Goal: Transaction & Acquisition: Purchase product/service

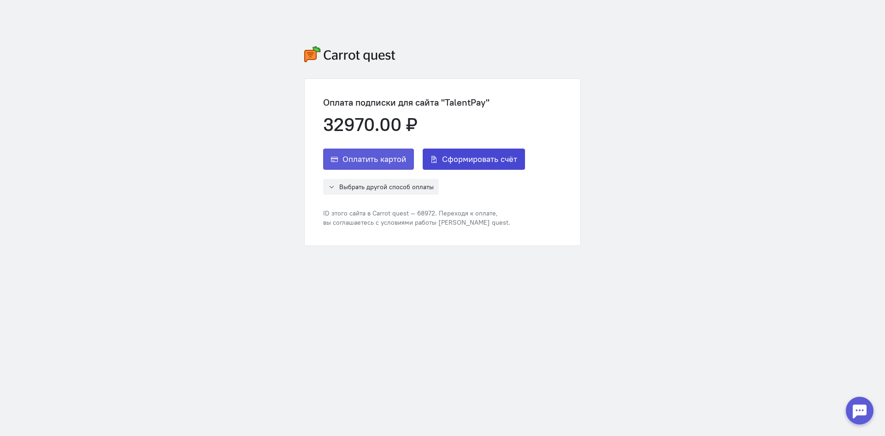
click at [478, 159] on span "Сформировать счёт" at bounding box center [479, 159] width 75 height 11
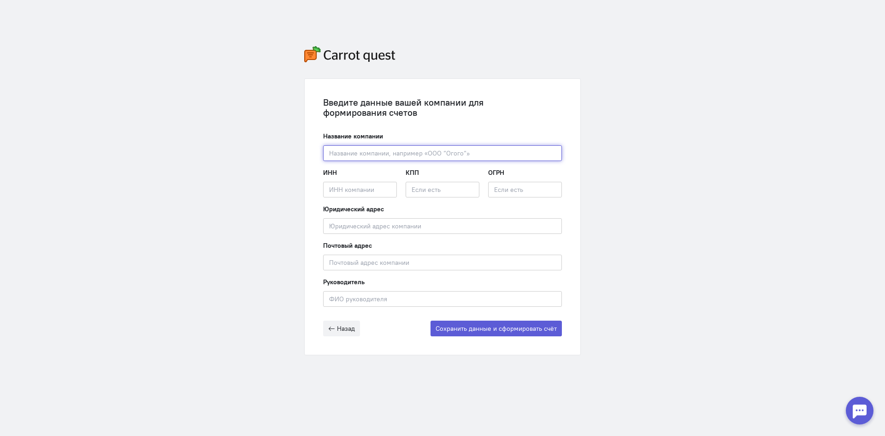
click at [473, 159] on input "text" at bounding box center [442, 153] width 239 height 16
drag, startPoint x: 374, startPoint y: 161, endPoint x: 386, endPoint y: 157, distance: 12.8
click at [386, 157] on form "Название компании Введите название компании ИНН Введите ИНН компании КПП ОГРН Ю…" at bounding box center [442, 233] width 239 height 205
click at [520, 158] on input "text" at bounding box center [442, 153] width 239 height 16
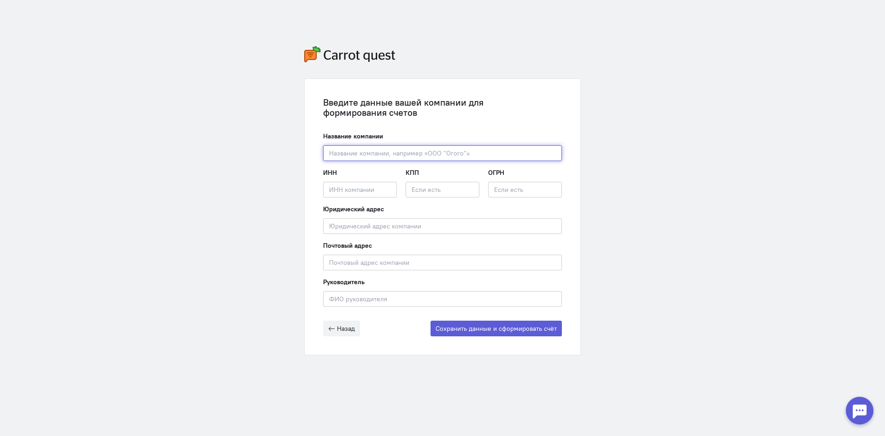
click at [520, 158] on input "text" at bounding box center [442, 153] width 239 height 16
type input "J"
type input "ООО "РЕЙВЕКС""
click at [401, 189] on div "ИНН Введите ИНН компании КПП ОГРН" at bounding box center [442, 186] width 239 height 36
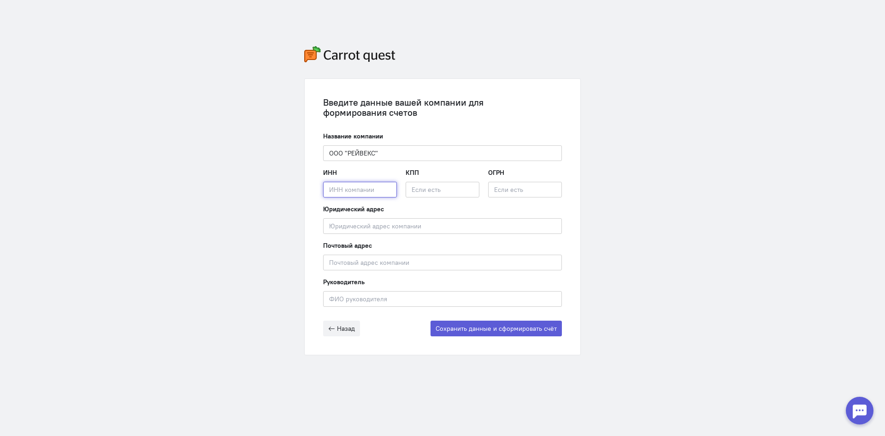
click at [374, 193] on input "text" at bounding box center [360, 190] width 74 height 16
click at [385, 184] on input "text" at bounding box center [360, 190] width 74 height 16
paste input "7716968003"
type input "7716968003"
paste input "1227700380753"
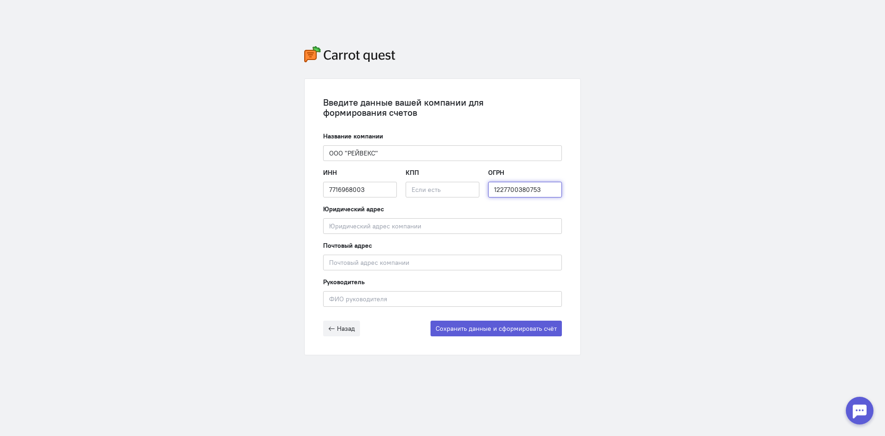
click at [509, 195] on input "1227700380753" at bounding box center [525, 190] width 74 height 16
type input "1227700380753"
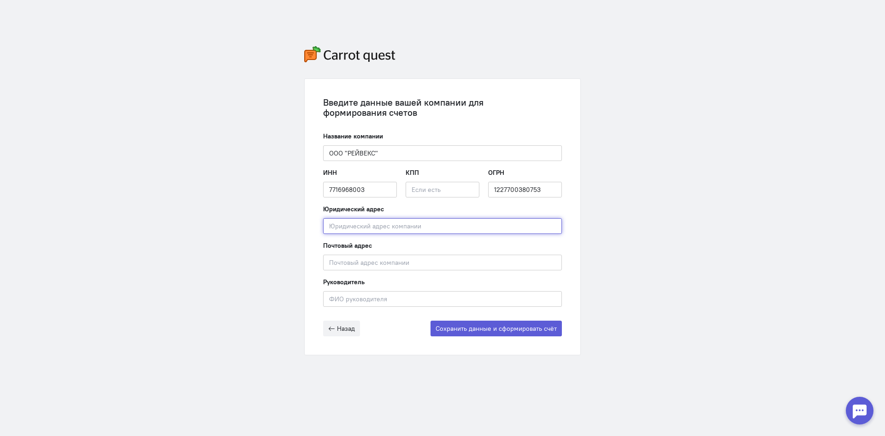
click at [363, 226] on input "text" at bounding box center [442, 226] width 239 height 16
paste input "[STREET_ADDRESS][PERSON_NAME]"
type input "[STREET_ADDRESS][PERSON_NAME]"
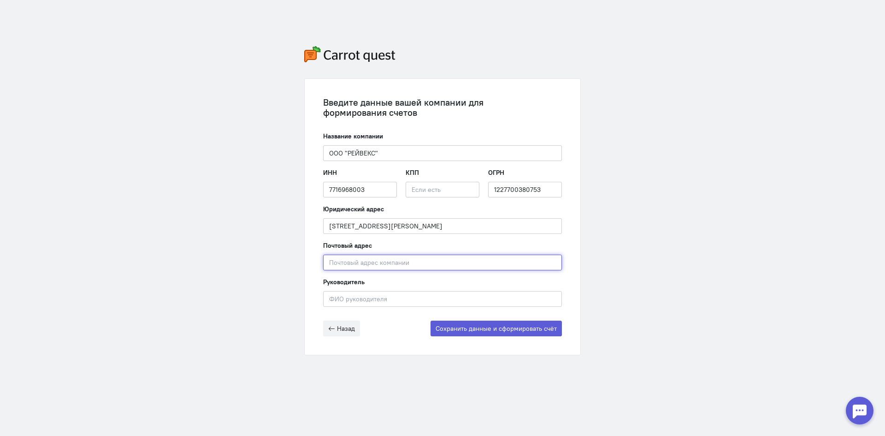
click at [344, 266] on input "text" at bounding box center [442, 262] width 239 height 16
paste input "[EMAIL_ADDRESS][DOMAIN_NAME]"
type input "[EMAIL_ADDRESS][DOMAIN_NAME]"
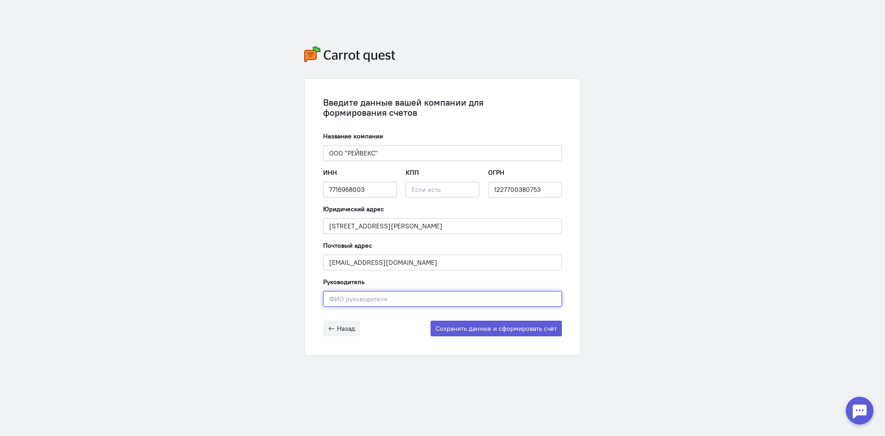
click at [371, 294] on input "text" at bounding box center [442, 299] width 239 height 16
paste input "[PERSON_NAME]"
type input "[PERSON_NAME]"
click at [461, 189] on input "text" at bounding box center [443, 190] width 74 height 16
paste input "504401001"
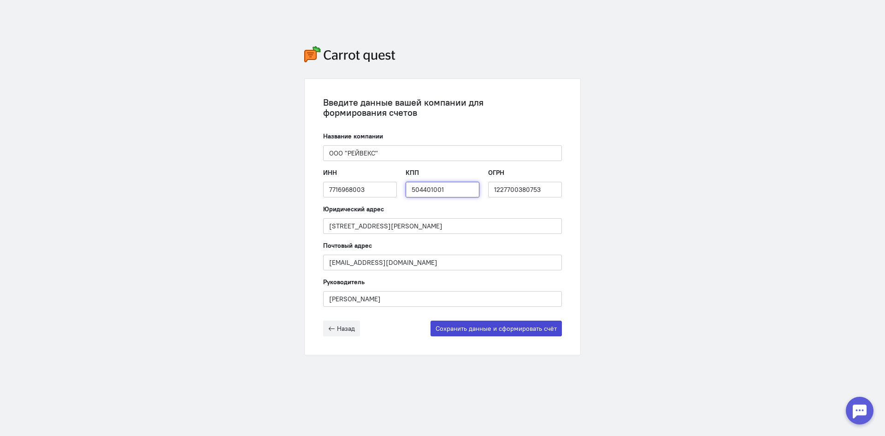
type input "504401001"
click at [480, 326] on button "Сохранить данные и сформировать счёт" at bounding box center [496, 328] width 131 height 16
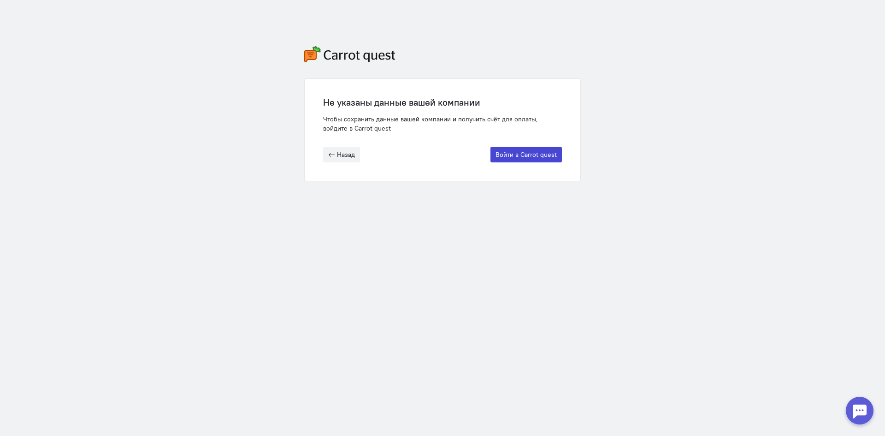
click at [514, 158] on button "Войти в Carrot quest" at bounding box center [526, 155] width 71 height 16
